Goal: Transaction & Acquisition: Download file/media

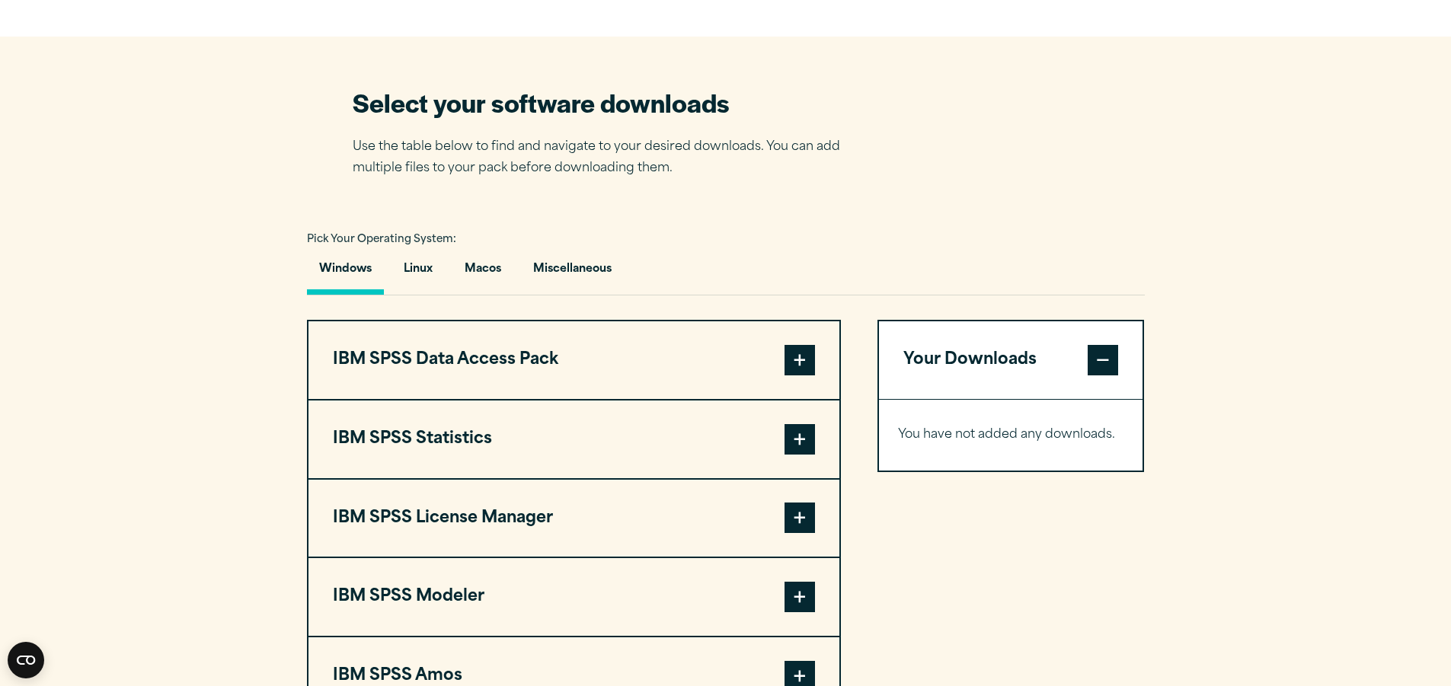
scroll to position [990, 0]
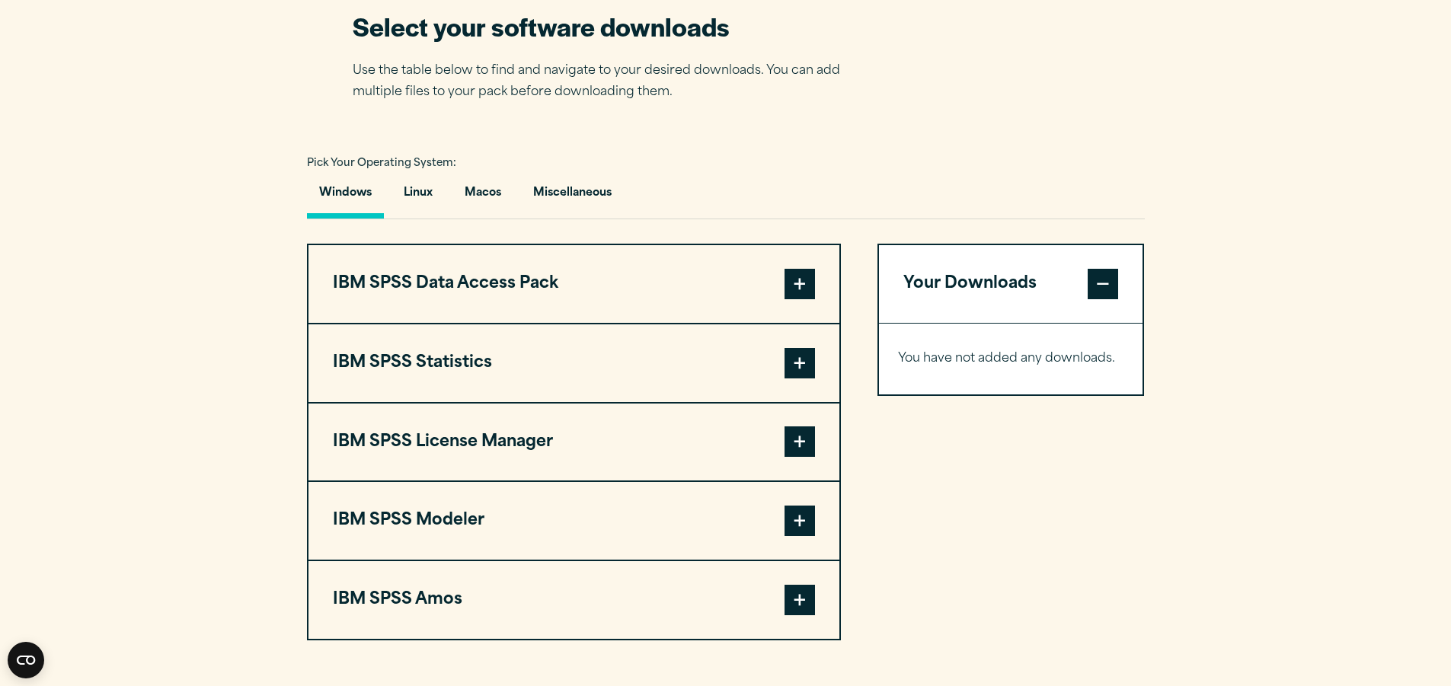
click at [793, 439] on span at bounding box center [799, 441] width 30 height 30
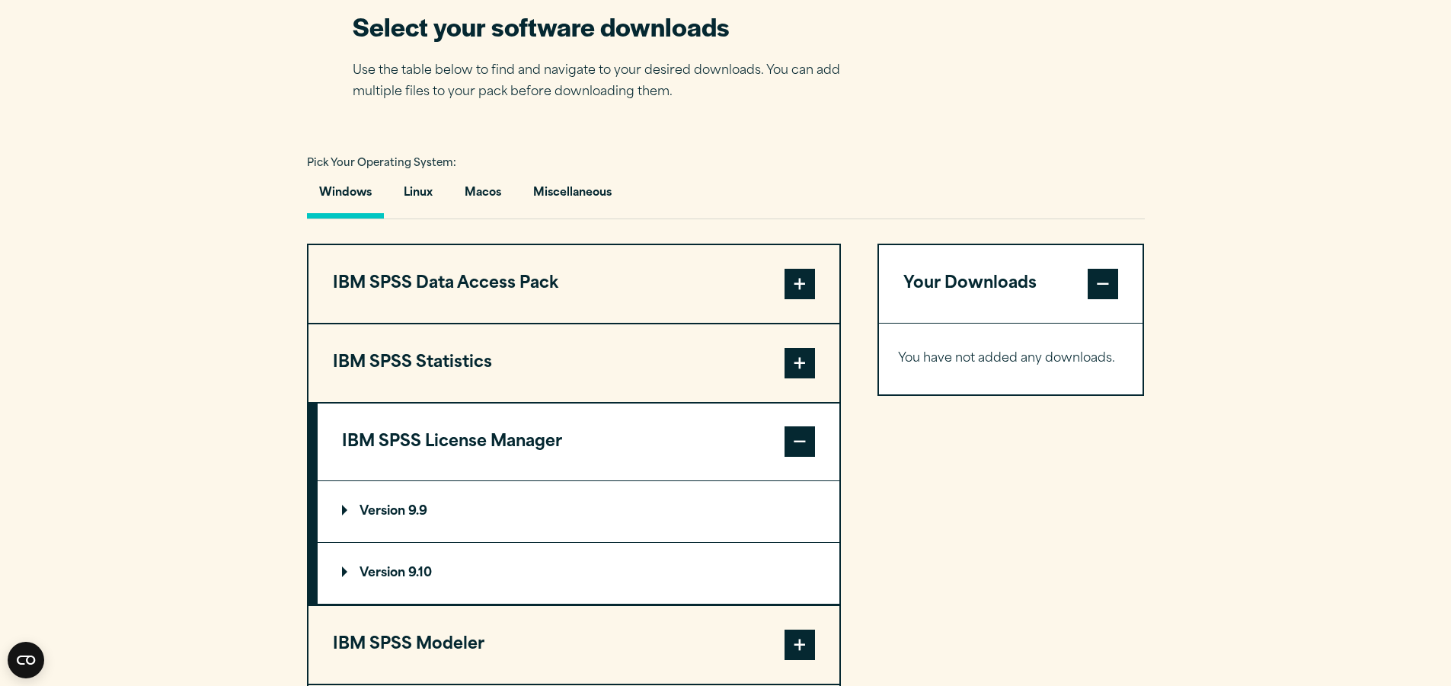
click at [388, 569] on p "Version 9.10" at bounding box center [387, 573] width 90 height 12
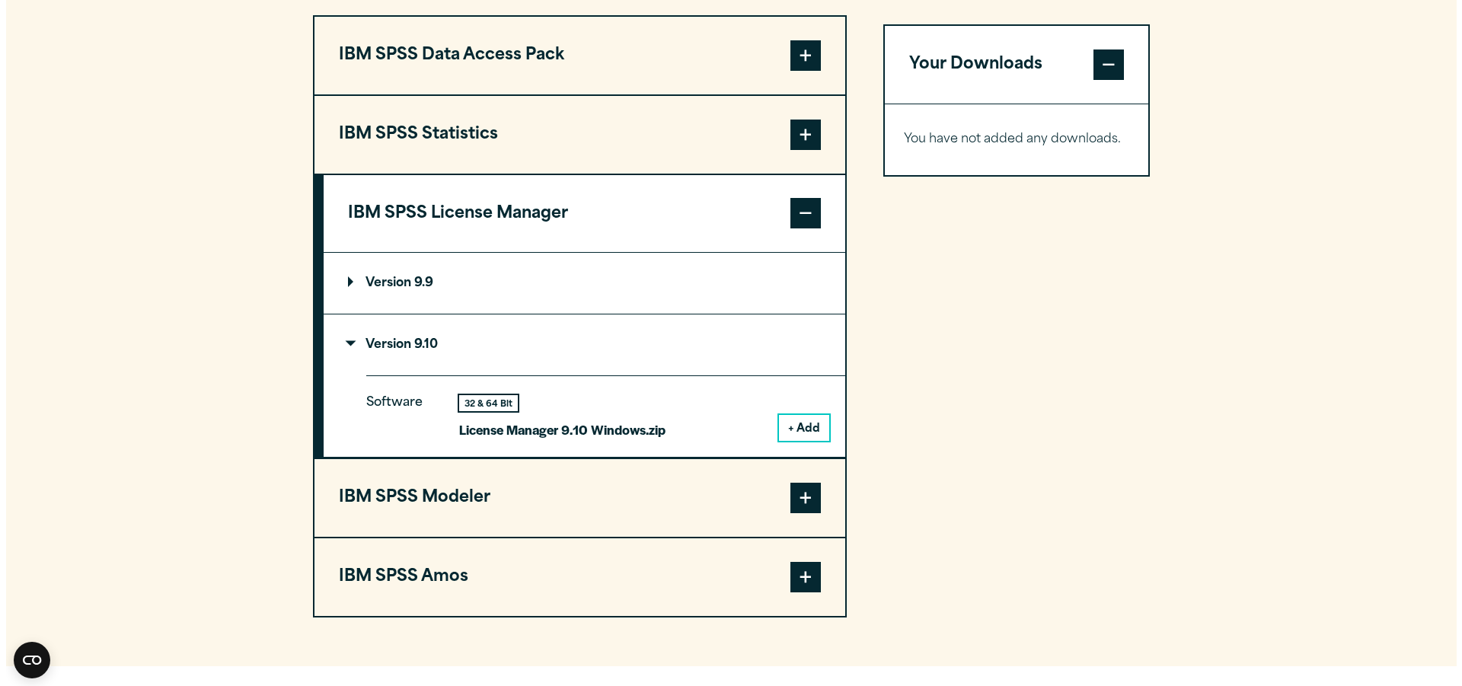
scroll to position [1294, 0]
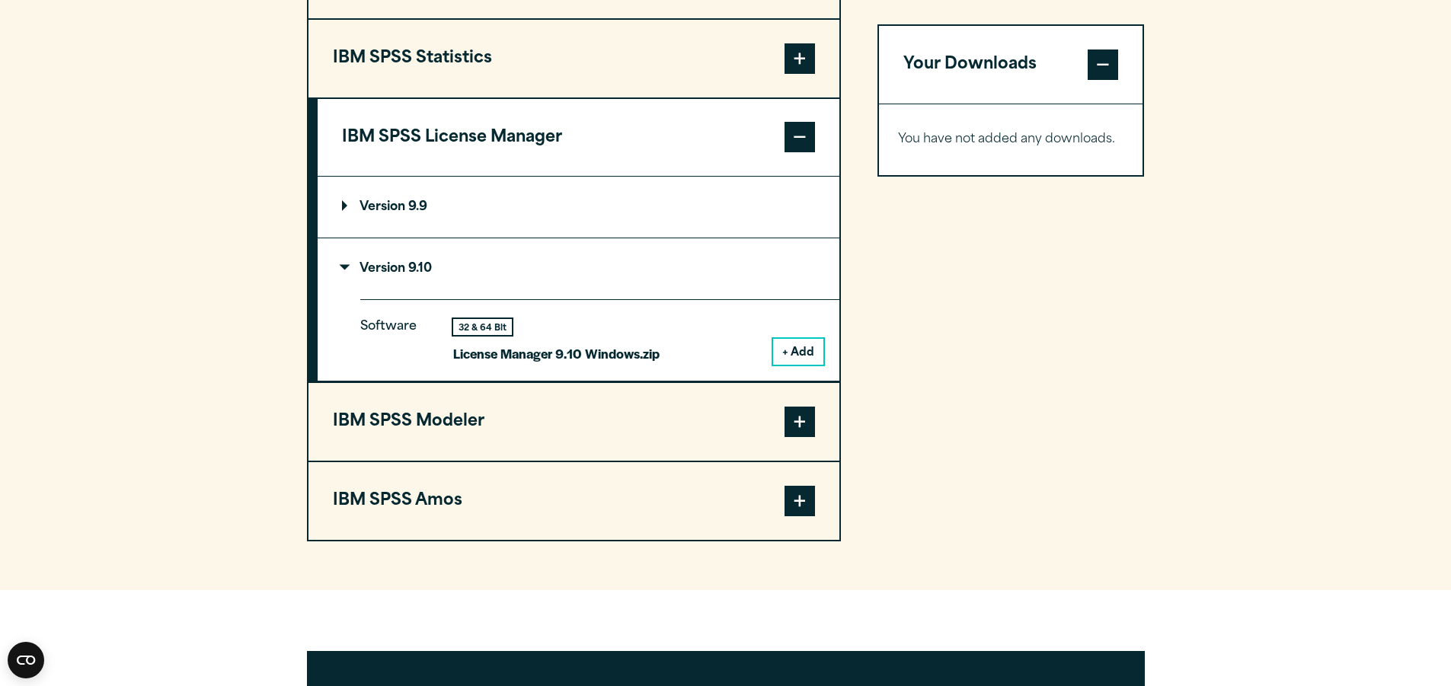
click at [796, 350] on button "+ Add" at bounding box center [798, 352] width 50 height 26
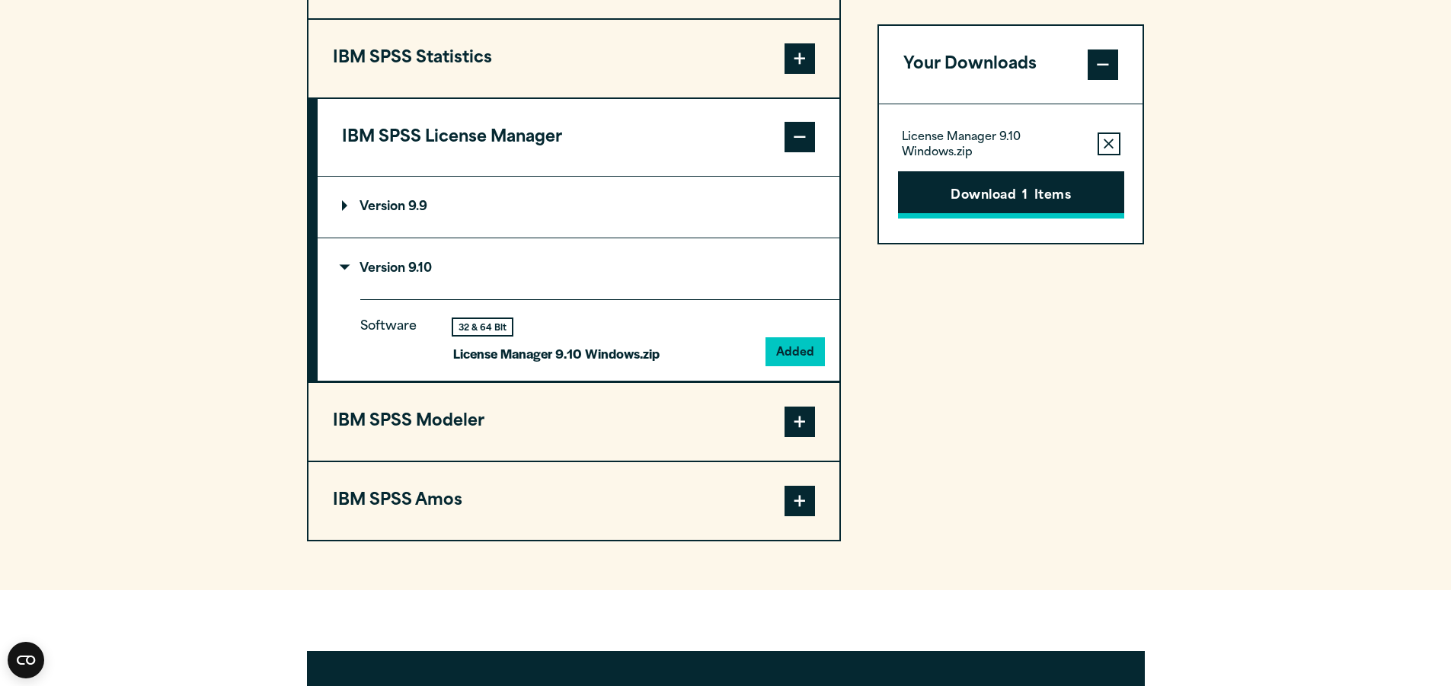
click at [1008, 197] on button "Download 1 Items" at bounding box center [1011, 194] width 226 height 47
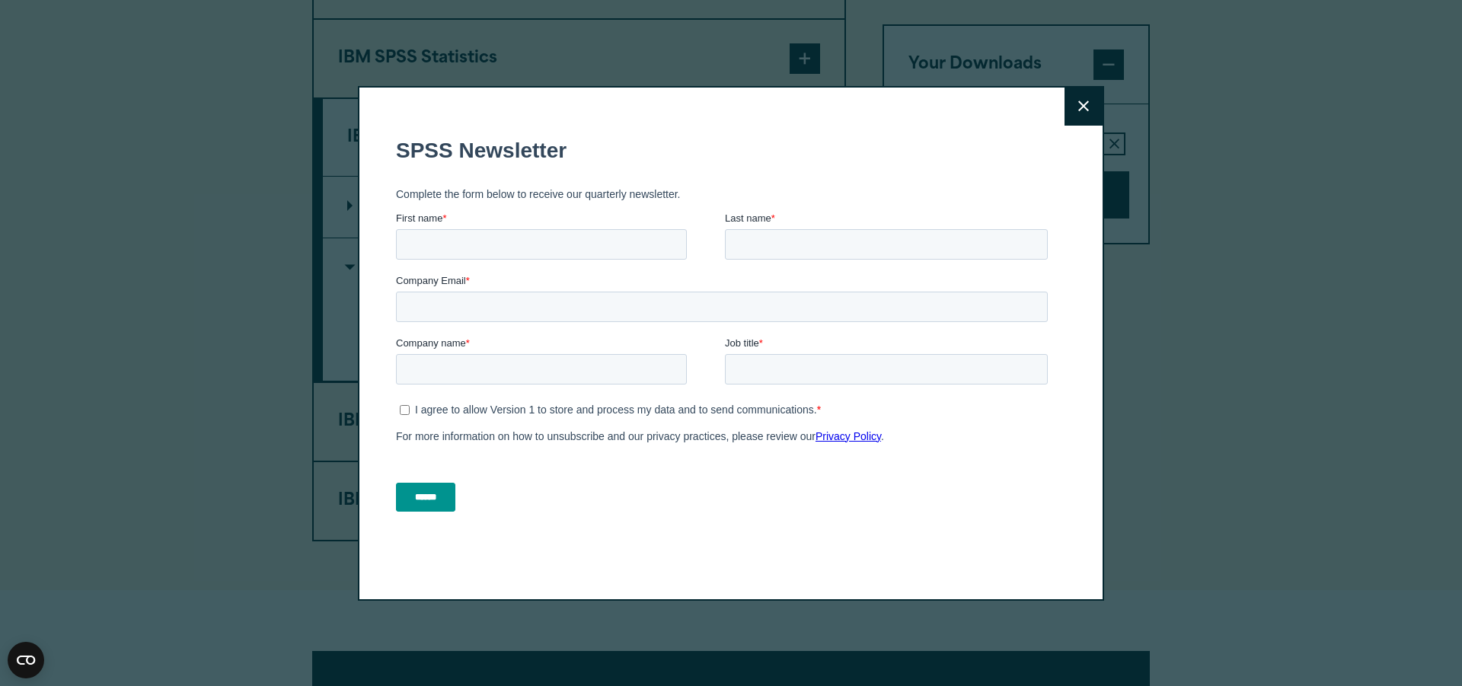
click at [480, 383] on form "SPSS Newsletter Complete the form below to receive our quarterly newsletter. Fi…" at bounding box center [725, 323] width 658 height 401
click at [474, 241] on input "First name *" at bounding box center [541, 243] width 291 height 30
type input "****"
type input "**********"
type input "*"
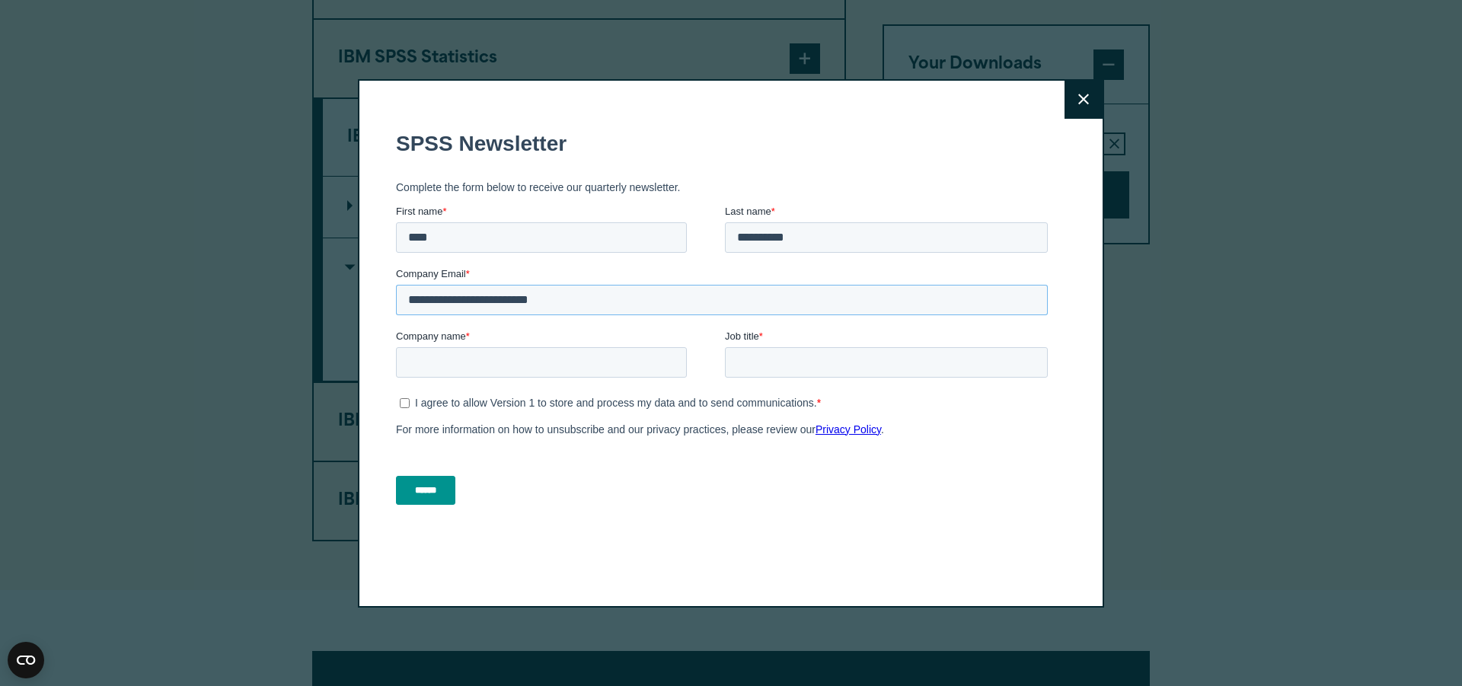
type input "**********"
click at [430, 484] on input "******" at bounding box center [425, 489] width 59 height 29
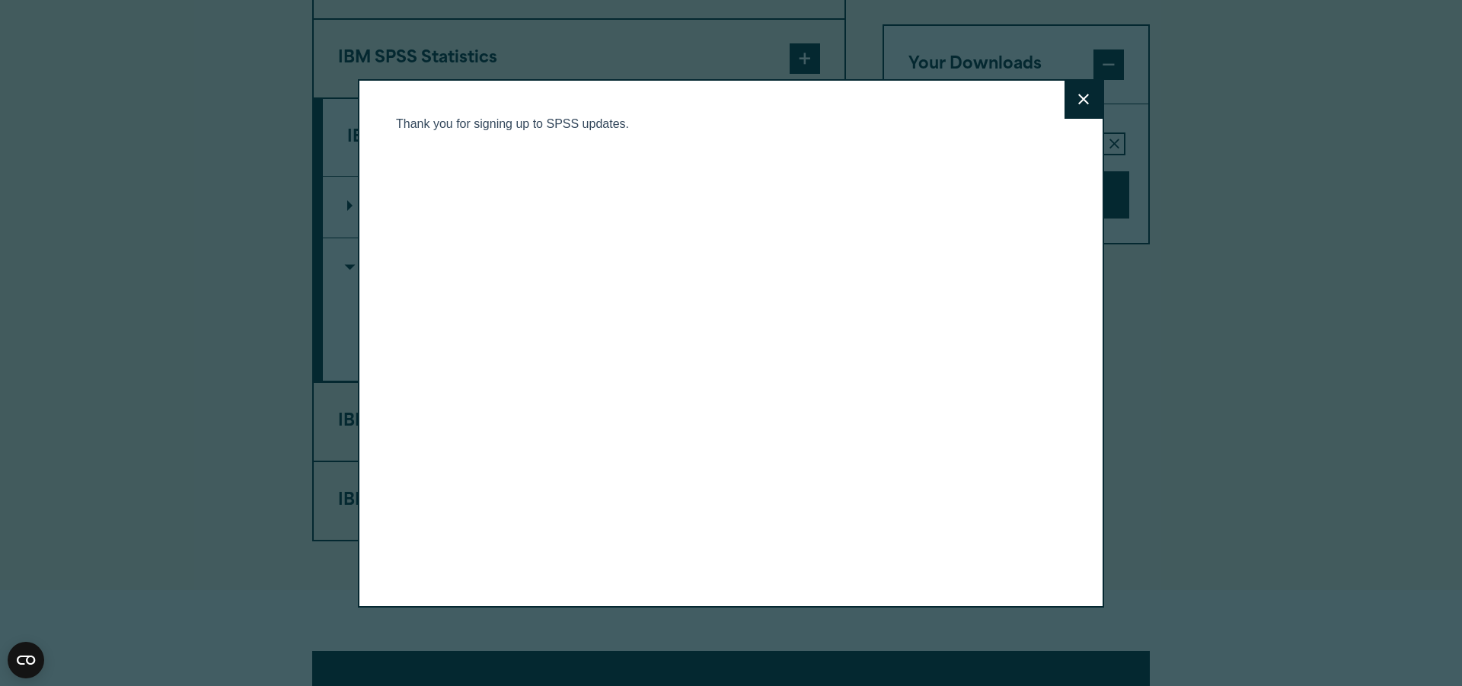
click at [1078, 101] on icon at bounding box center [1083, 99] width 11 height 11
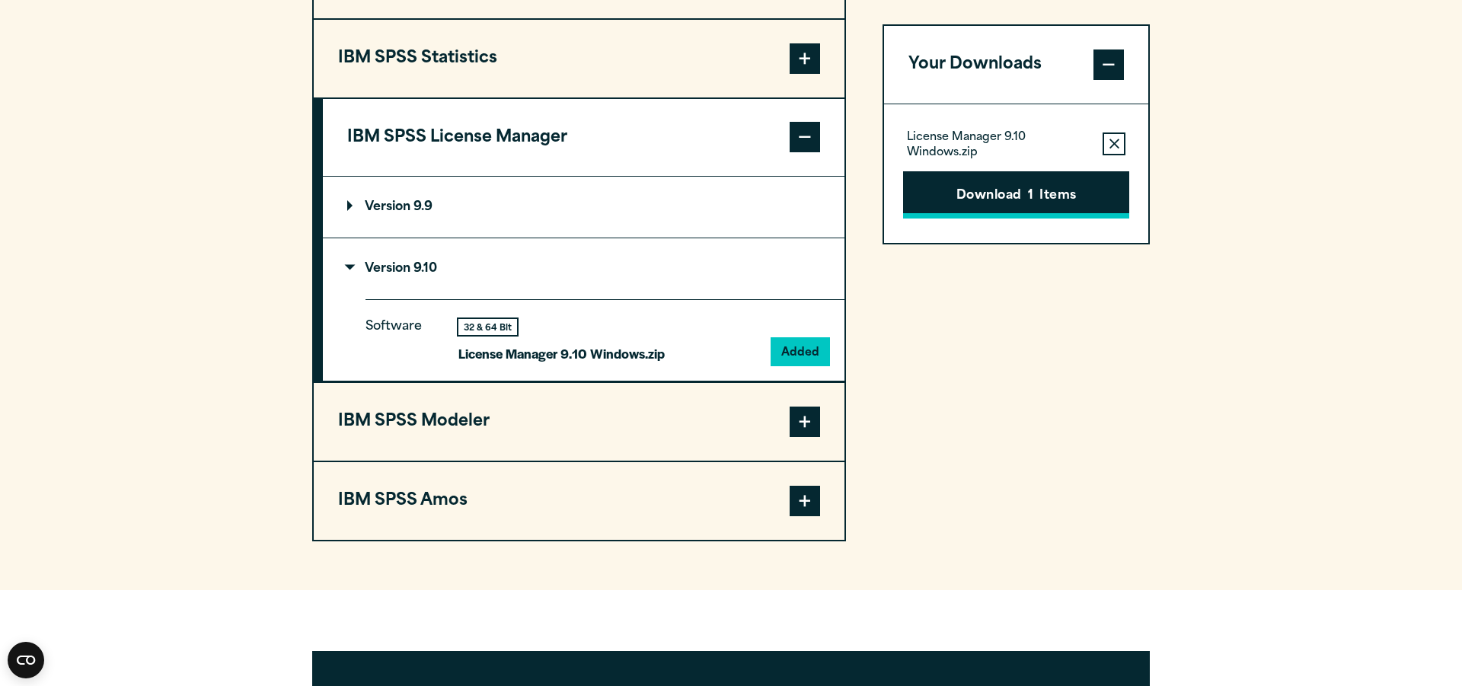
click at [1010, 186] on button "Download 1 Items" at bounding box center [1016, 194] width 226 height 47
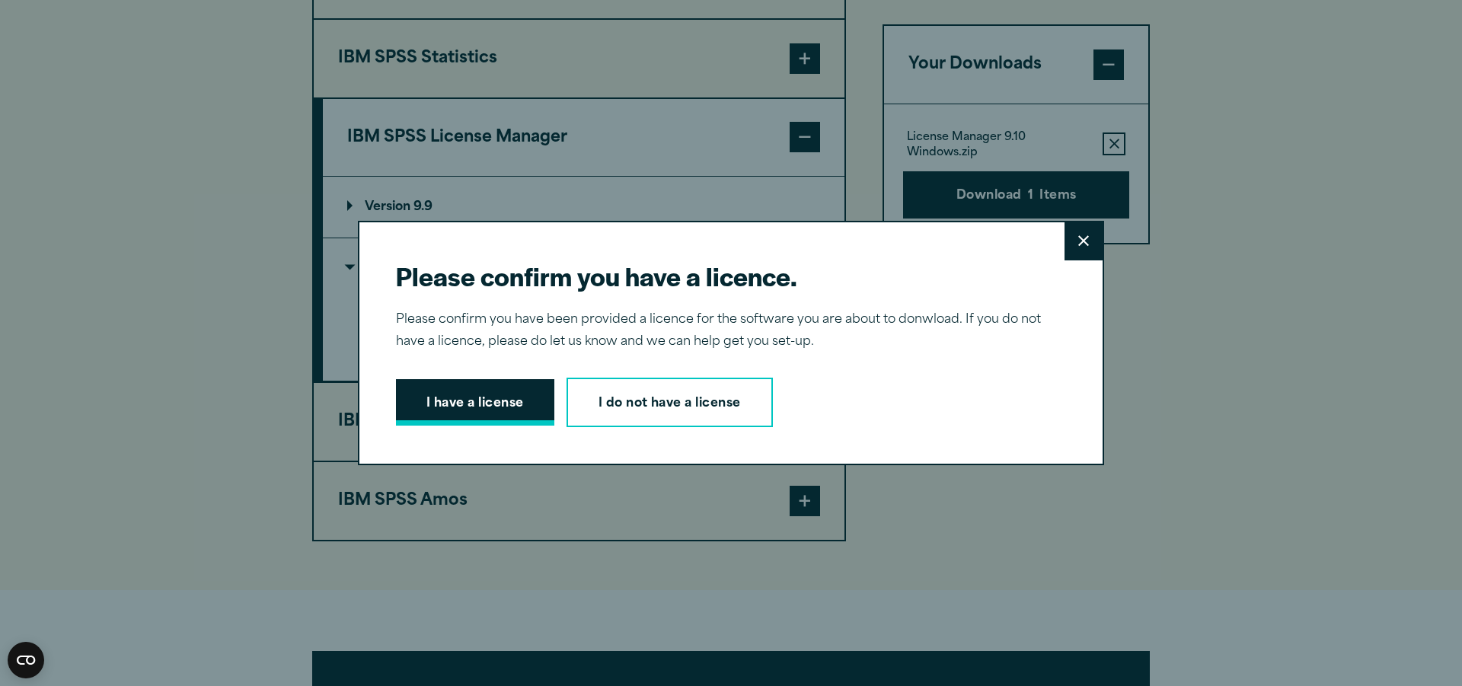
click at [467, 394] on button "I have a license" at bounding box center [475, 402] width 158 height 47
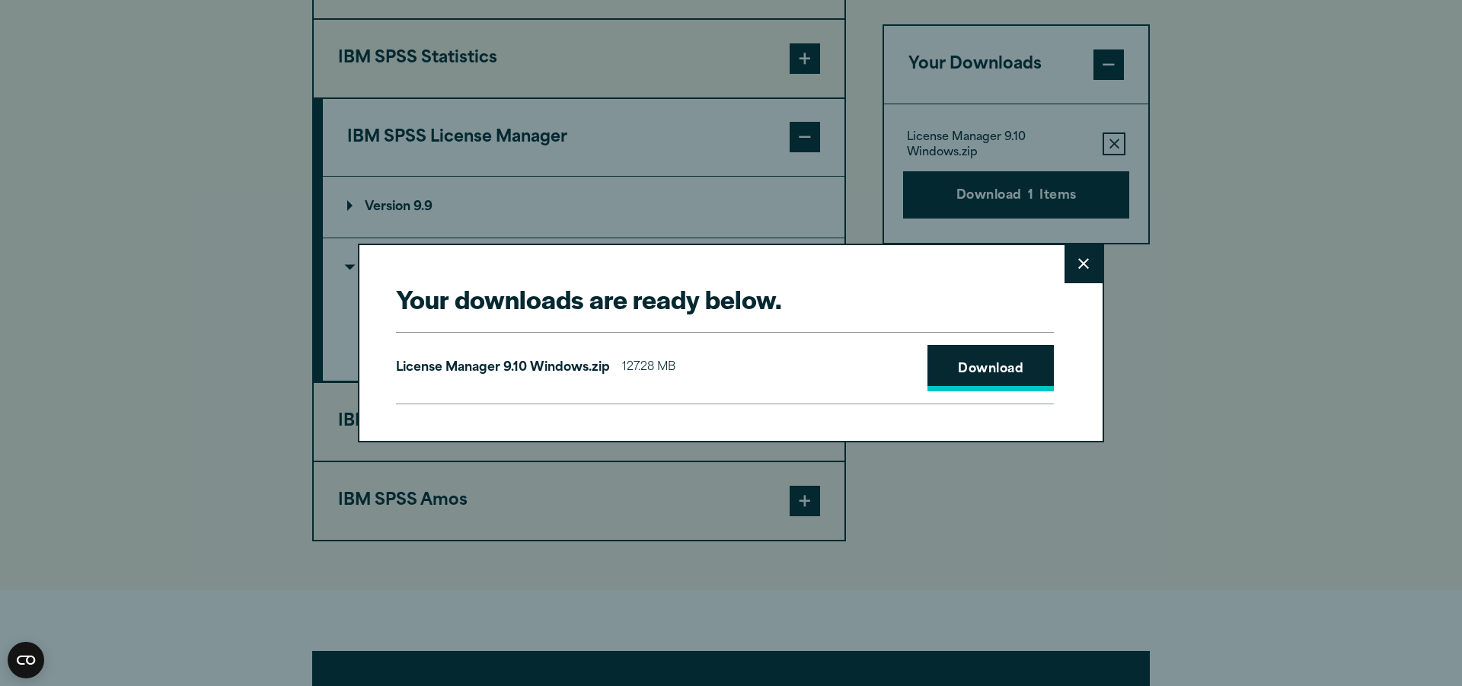
click at [994, 362] on link "Download" at bounding box center [990, 368] width 126 height 47
click at [988, 362] on link "Download" at bounding box center [990, 368] width 126 height 47
click at [979, 370] on link "Download" at bounding box center [990, 368] width 126 height 47
click at [989, 364] on link "Download" at bounding box center [990, 368] width 126 height 47
click at [632, 364] on span "127.28 MB" at bounding box center [648, 368] width 53 height 22
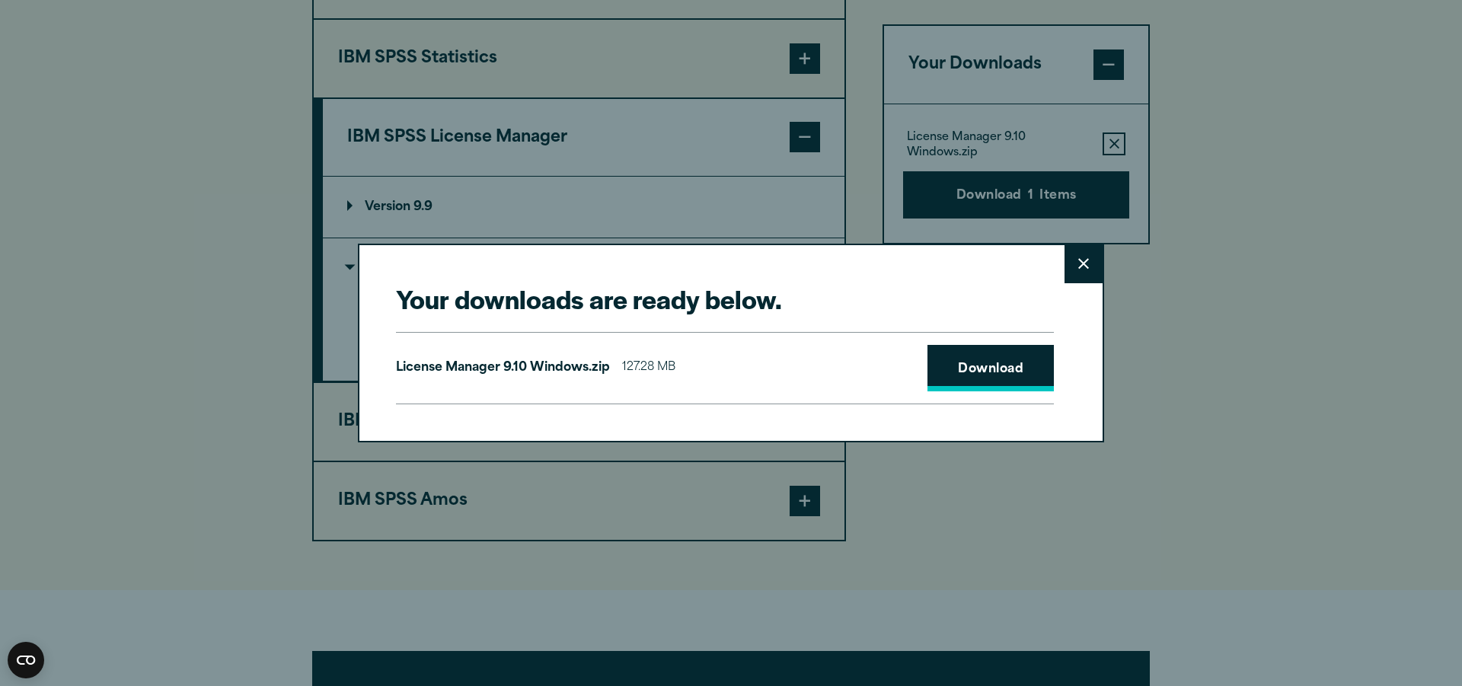
click at [1001, 366] on link "Download" at bounding box center [990, 368] width 126 height 47
click at [969, 370] on link "Download" at bounding box center [990, 368] width 126 height 47
